Goal: Task Accomplishment & Management: Manage account settings

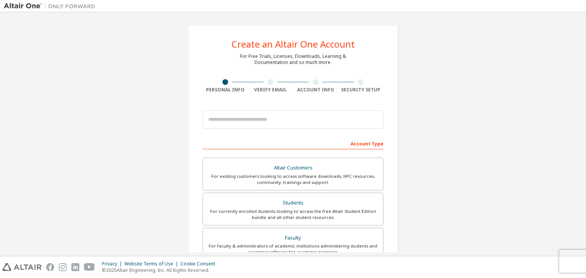
click at [364, 81] on div at bounding box center [360, 82] width 45 height 6
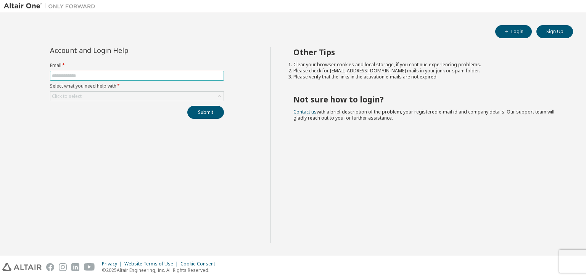
click at [171, 77] on input "text" at bounding box center [137, 76] width 170 height 6
type input "**********"
click at [146, 96] on div "Click to select" at bounding box center [136, 96] width 173 height 9
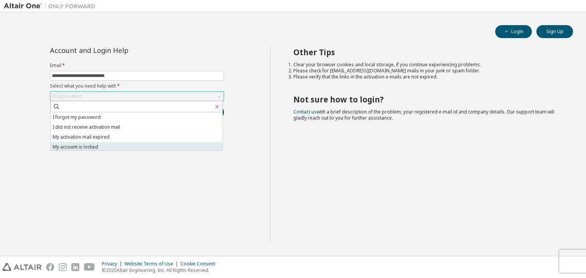
click at [149, 144] on li "My account is locked" at bounding box center [137, 147] width 172 height 10
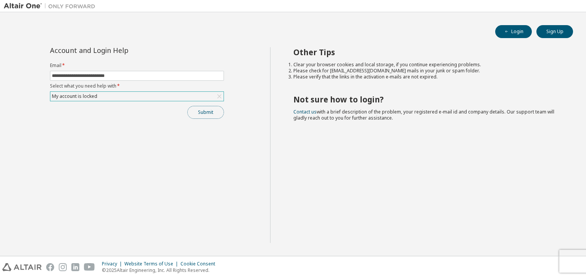
click at [196, 115] on button "Submit" at bounding box center [205, 112] width 37 height 13
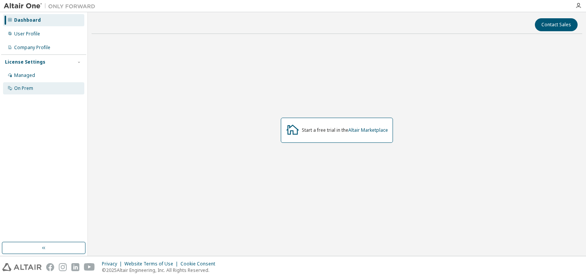
click at [32, 88] on div "On Prem" at bounding box center [23, 88] width 19 height 6
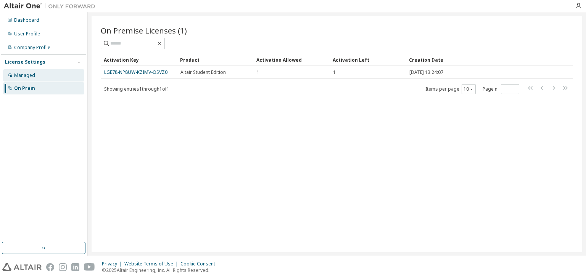
click at [36, 74] on div "Managed" at bounding box center [43, 75] width 81 height 12
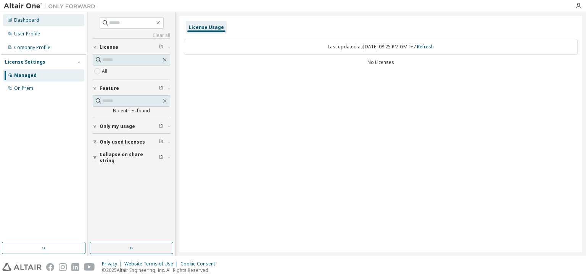
click at [49, 19] on div "Dashboard" at bounding box center [43, 20] width 81 height 12
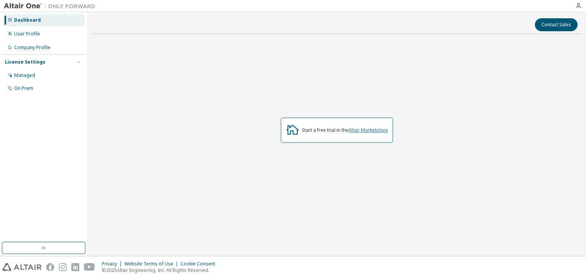
click at [379, 130] on link "Altair Marketplace" at bounding box center [368, 130] width 40 height 6
